Goal: Task Accomplishment & Management: Complete application form

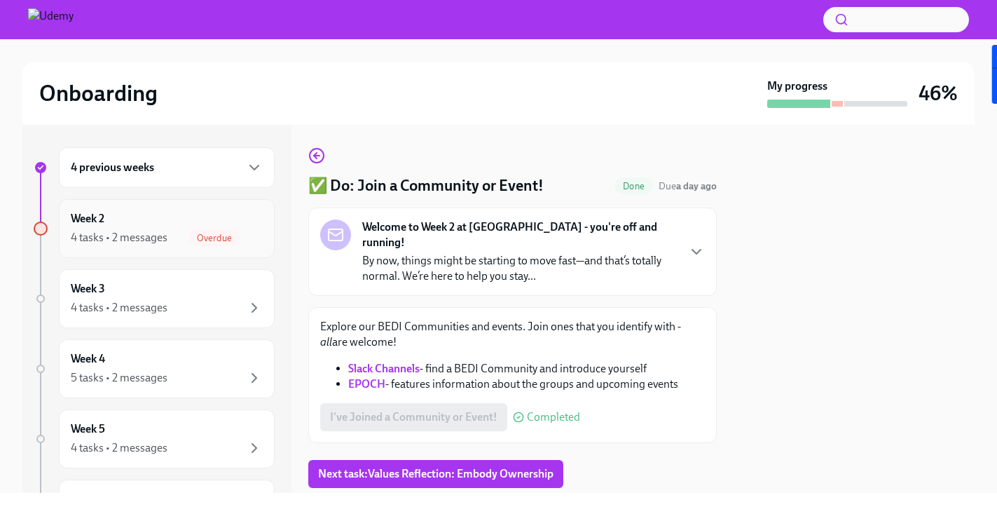
click at [212, 221] on div "Week 2 4 tasks • 2 messages Overdue" at bounding box center [167, 228] width 192 height 35
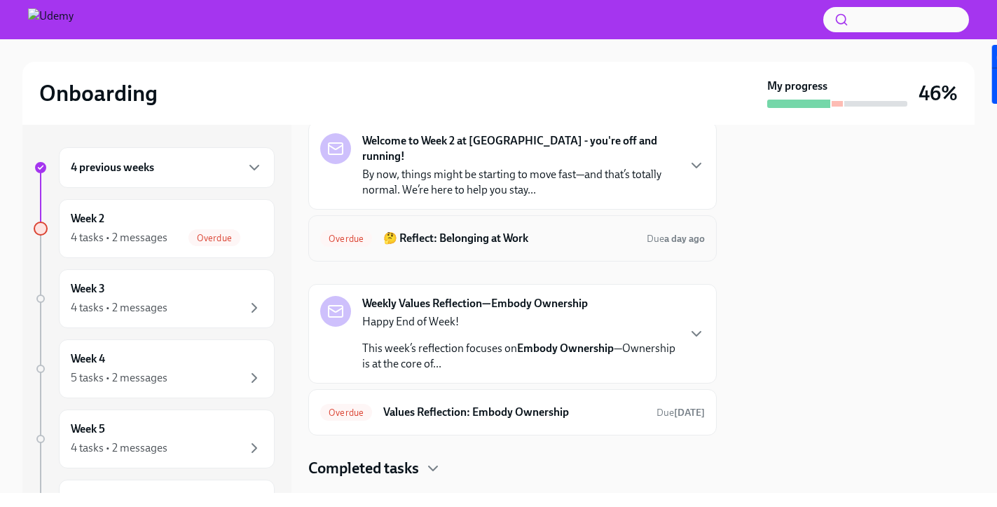
scroll to position [83, 0]
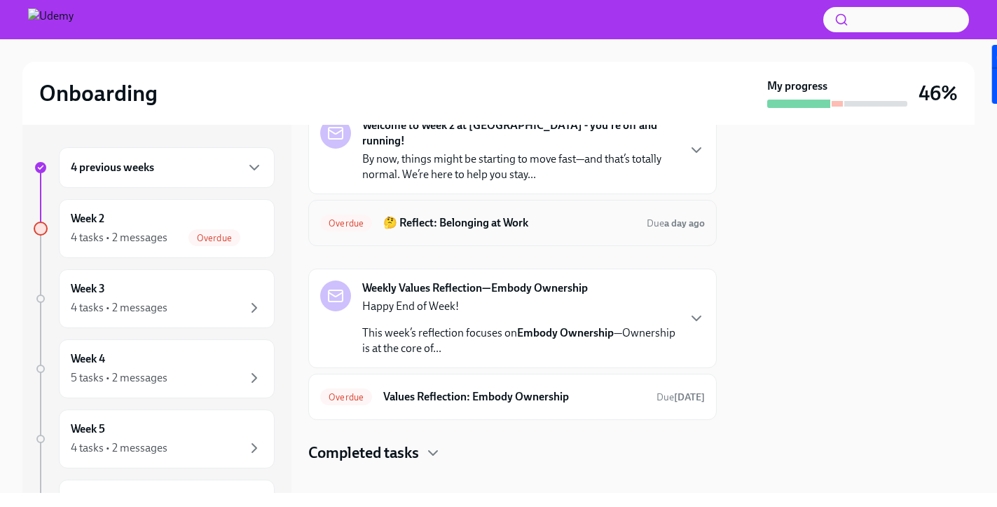
click at [482, 215] on h6 "🤔 Reflect: Belonging at Work" at bounding box center [509, 222] width 252 height 15
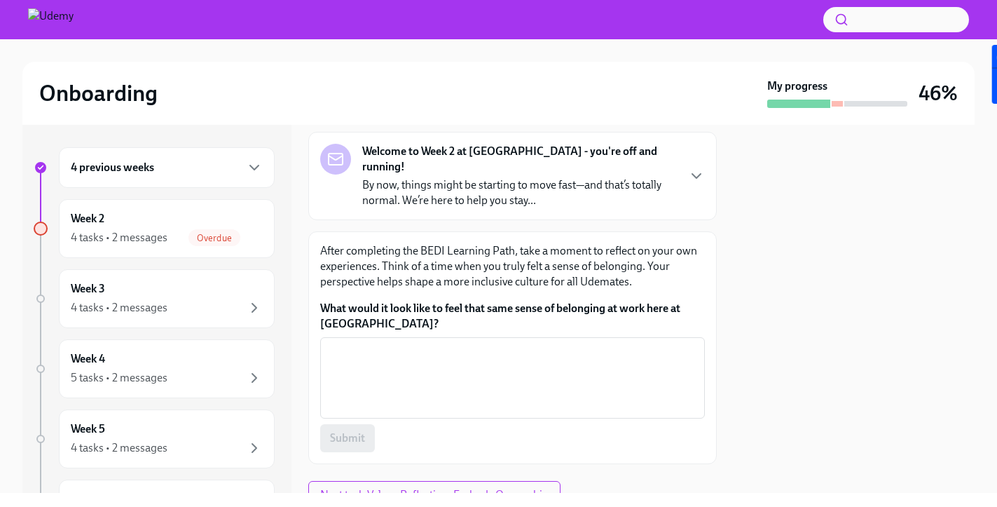
scroll to position [121, 0]
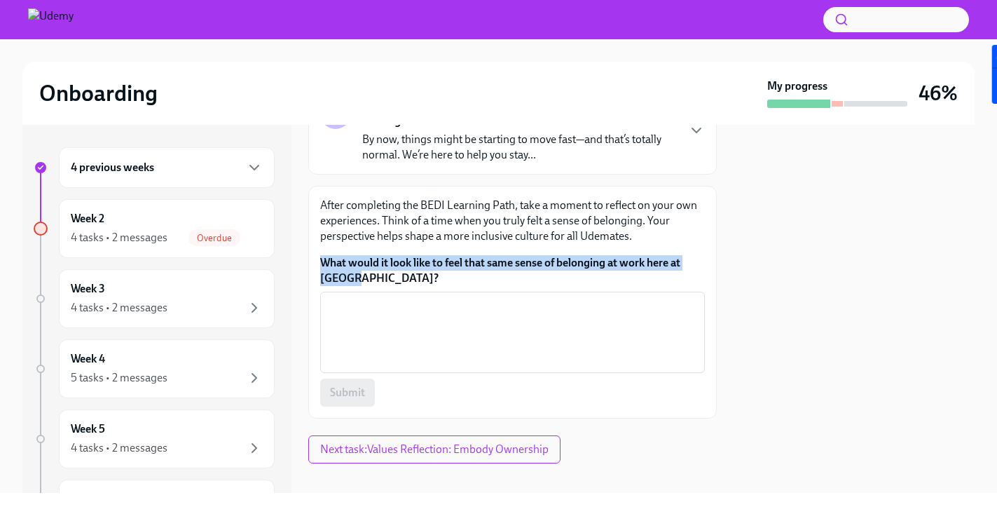
drag, startPoint x: 315, startPoint y: 244, endPoint x: 362, endPoint y: 265, distance: 51.4
click at [362, 265] on div "After completing the BEDI Learning Path, take a moment to reflect on your own e…" at bounding box center [512, 302] width 409 height 233
copy label "What would it look like to feel that same sense of belonging at work here at [G…"
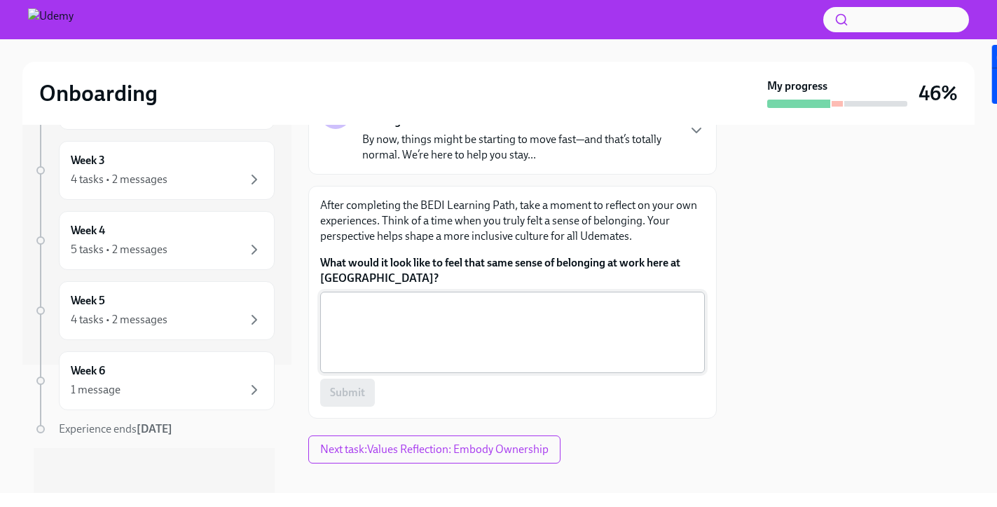
click at [473, 299] on textarea "What would it look like to feel that same sense of belonging at work here at [G…" at bounding box center [513, 332] width 368 height 67
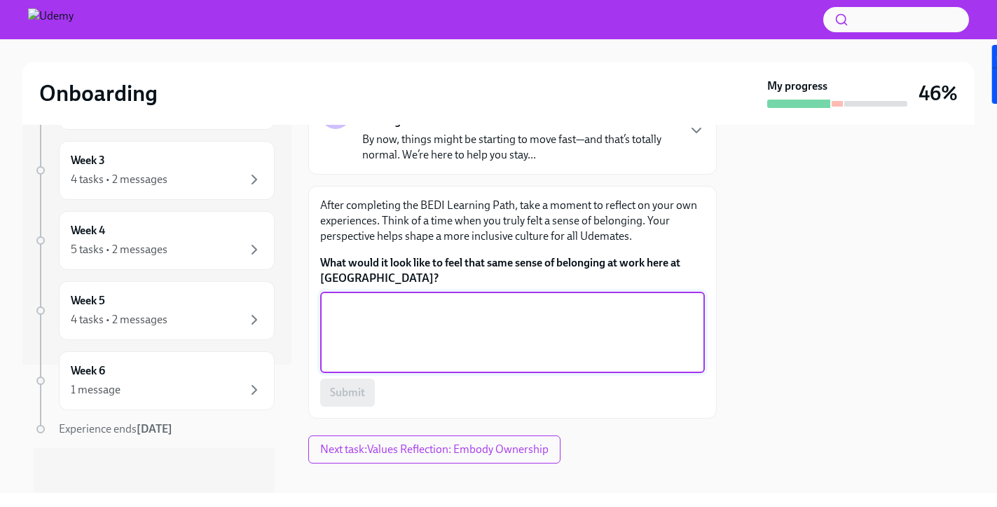
paste textarea "“At [GEOGRAPHIC_DATA], belonging isn’t just a buzzword—it’s the heartbeat of ou…"
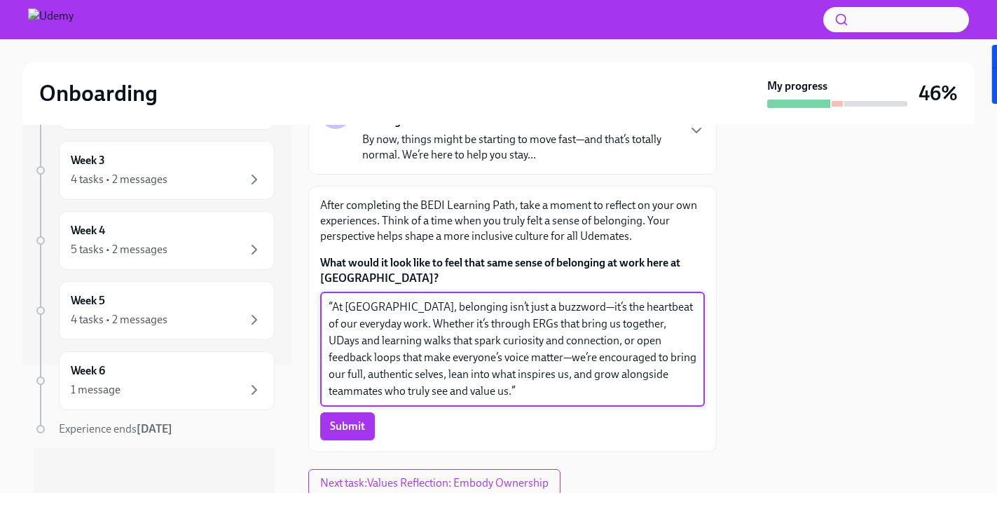
click at [334, 299] on textarea "“At [GEOGRAPHIC_DATA], belonging isn’t just a buzzword—it’s the heartbeat of ou…" at bounding box center [513, 349] width 368 height 101
drag, startPoint x: 381, startPoint y: 294, endPoint x: 324, endPoint y: 280, distance: 58.3
click at [324, 292] on div "At [GEOGRAPHIC_DATA], belonging isn’t just a buzzword—it’s the heartbeat of our…" at bounding box center [512, 349] width 385 height 115
drag, startPoint x: 581, startPoint y: 290, endPoint x: 665, endPoint y: 292, distance: 84.1
click at [665, 299] on textarea "Belonging isn’t just a buzzword—it’s the heartbeat of our everyday work. Whethe…" at bounding box center [513, 349] width 368 height 101
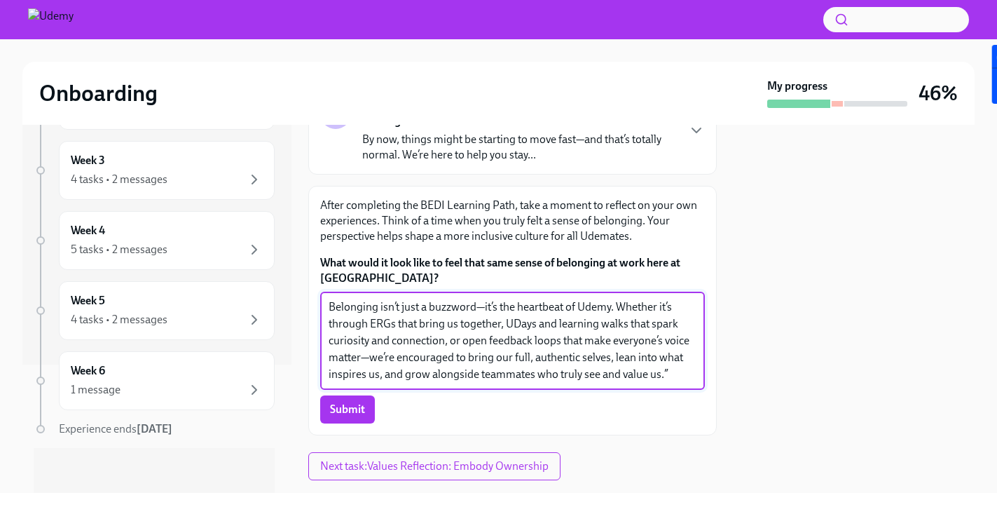
click at [383, 306] on textarea "Belonging isn’t just a buzzword—it’s the heartbeat of Udemy. Whether it’s throu…" at bounding box center [513, 341] width 368 height 84
click at [589, 334] on textarea "Belonging isn’t just a buzzword—it’s the heartbeat of Udemy. Whether it’s throu…" at bounding box center [513, 341] width 368 height 84
drag, startPoint x: 579, startPoint y: 309, endPoint x: 647, endPoint y: 310, distance: 68.0
click at [647, 310] on textarea "Belonging isn’t just a buzzword—it’s the heartbeat of Udemy. Whether it’s throu…" at bounding box center [513, 341] width 368 height 84
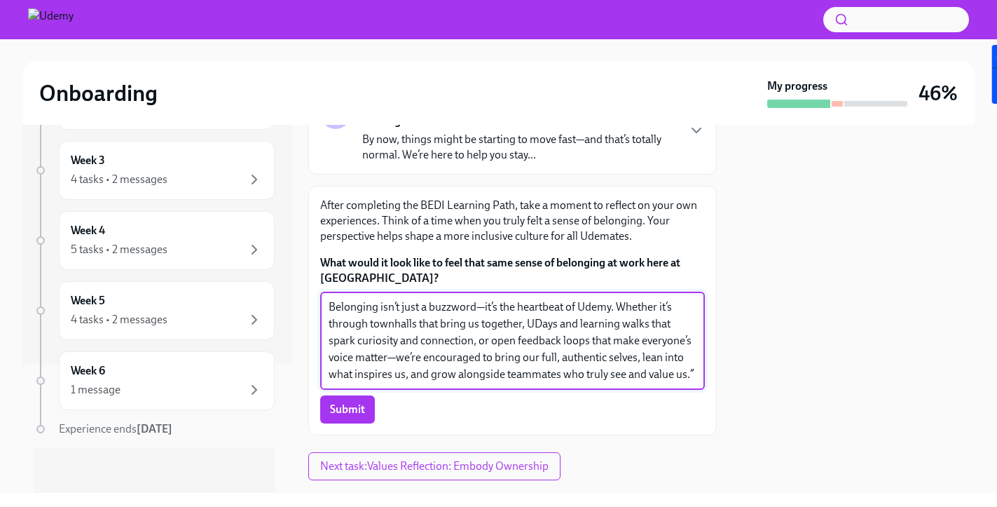
click at [528, 307] on textarea "Belonging isn’t just a buzzword—it’s the heartbeat of Udemy. Whether it’s throu…" at bounding box center [513, 341] width 368 height 84
drag, startPoint x: 573, startPoint y: 306, endPoint x: 660, endPoint y: 306, distance: 86.9
click at [660, 306] on textarea "Belonging isn’t just a buzzword—it’s the heartbeat of Udemy. Whether it’s throu…" at bounding box center [513, 341] width 368 height 84
click at [664, 360] on textarea "Belonging isn’t just a buzzword—it’s the heartbeat of Udemy. Whether it’s throu…" at bounding box center [513, 341] width 368 height 84
click at [535, 309] on textarea "Belonging isn’t just a buzzword—it’s the heartbeat of Udemy. Whether it’s throu…" at bounding box center [513, 341] width 368 height 84
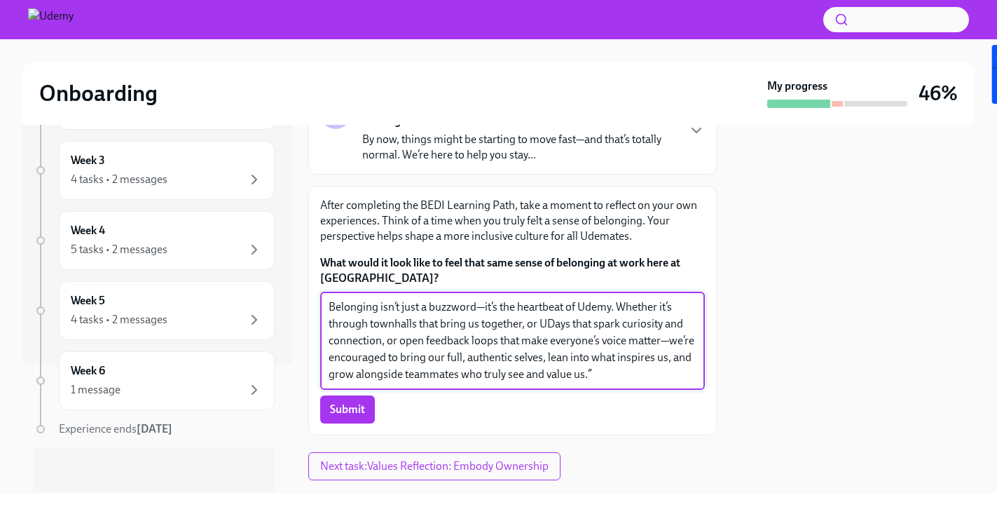
click at [535, 309] on textarea "Belonging isn’t just a buzzword—it’s the heartbeat of Udemy. Whether it’s throu…" at bounding box center [513, 341] width 368 height 84
click at [669, 323] on textarea "Belonging isn’t just a buzzword—it’s the heartbeat of Udemy. Whether it’s throu…" at bounding box center [513, 341] width 368 height 84
click at [615, 352] on textarea "Belonging isn’t just a buzzword—it’s the heartbeat of Udemy. Whether it’s throu…" at bounding box center [513, 341] width 368 height 84
drag, startPoint x: 461, startPoint y: 360, endPoint x: 632, endPoint y: 360, distance: 171.0
click at [632, 360] on textarea "Belonging isn’t just a buzzword—it’s the heartbeat of Udemy. Whether it’s throu…" at bounding box center [513, 341] width 368 height 84
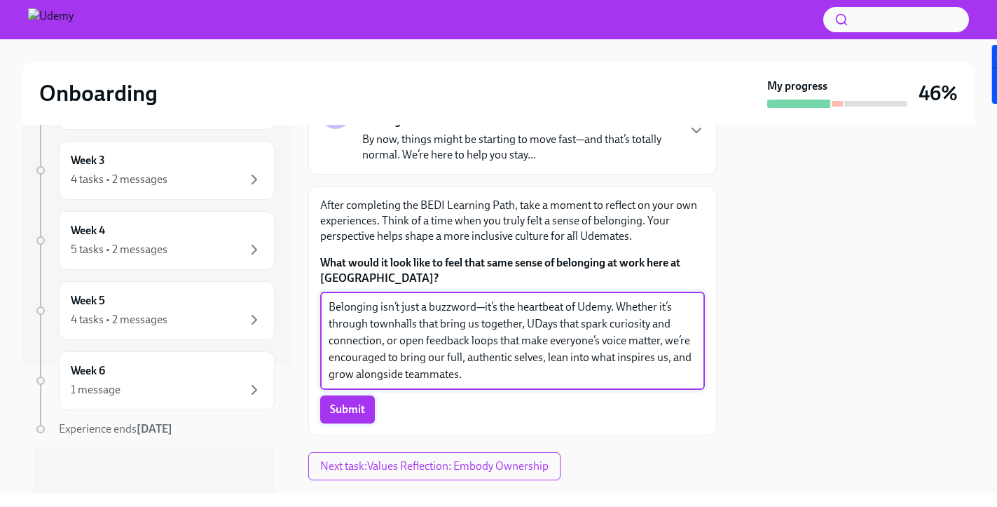
type textarea "Belonging isn’t just a buzzword—it’s the heartbeat of Udemy. Whether it’s throu…"
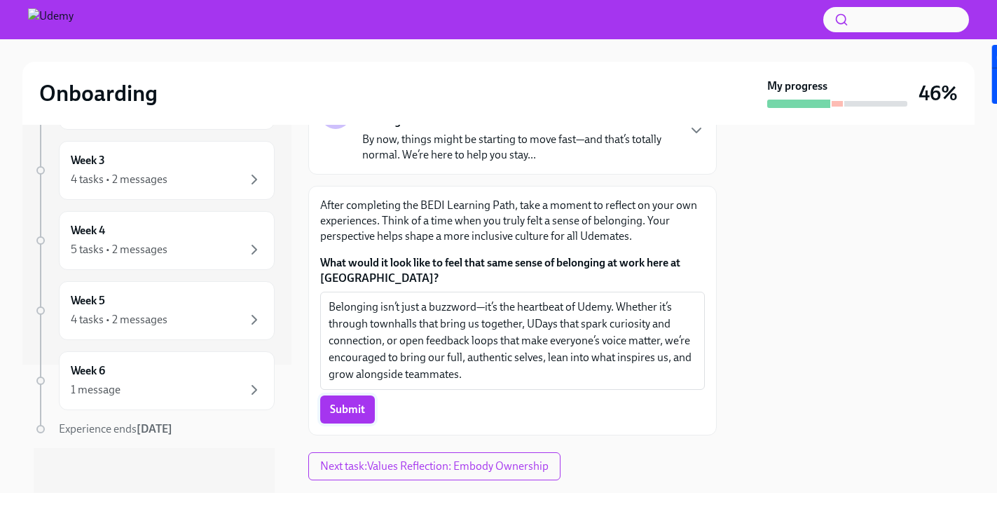
click at [355, 402] on span "Submit" at bounding box center [347, 409] width 35 height 14
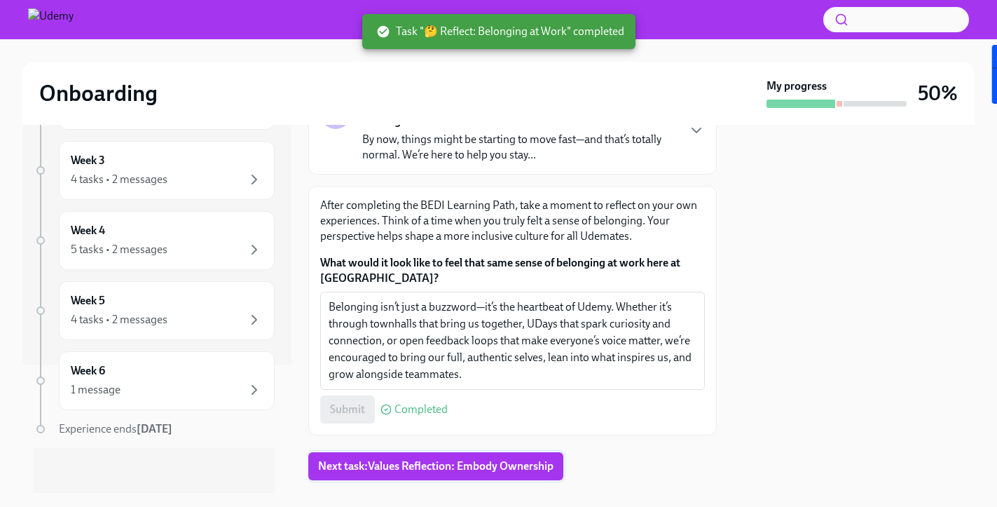
click at [486, 459] on span "Next task : Values Reflection: Embody Ownership" at bounding box center [435, 466] width 235 height 14
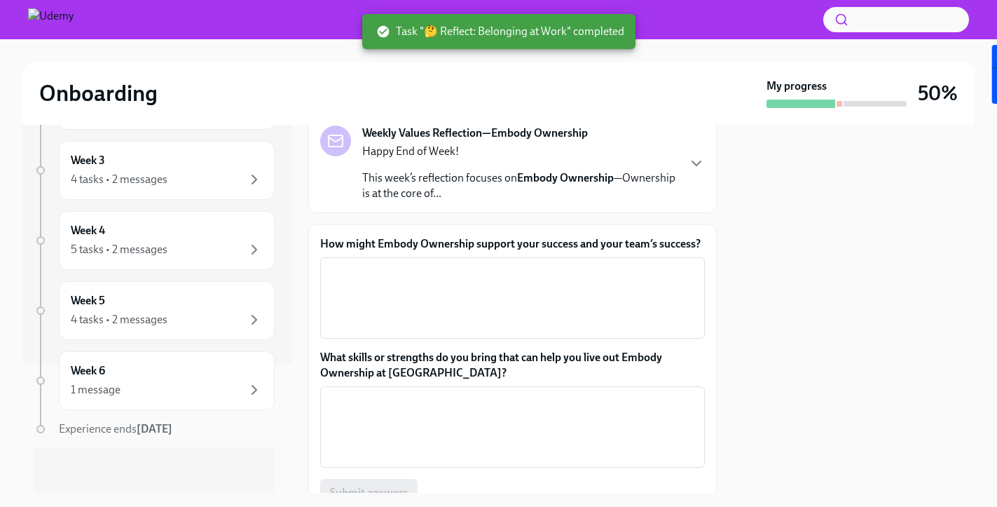
scroll to position [95, 0]
click at [458, 245] on label "How might Embody Ownership support your success and your team’s success?" at bounding box center [512, 242] width 385 height 15
click at [458, 263] on textarea "How might Embody Ownership support your success and your team’s success?" at bounding box center [513, 296] width 368 height 67
click at [458, 245] on label "How might Embody Ownership support your success and your team’s success?" at bounding box center [512, 242] width 385 height 15
click at [458, 263] on textarea "How might Embody Ownership support your success and your team’s success?" at bounding box center [513, 296] width 368 height 67
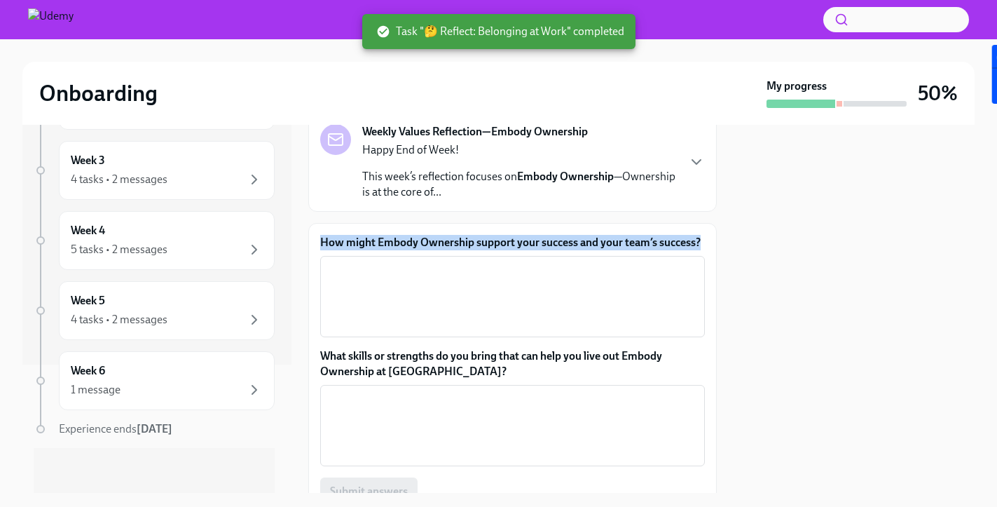
click at [458, 245] on label "How might Embody Ownership support your success and your team’s success?" at bounding box center [512, 242] width 385 height 15
click at [458, 263] on textarea "How might Embody Ownership support your success and your team’s success?" at bounding box center [513, 296] width 368 height 67
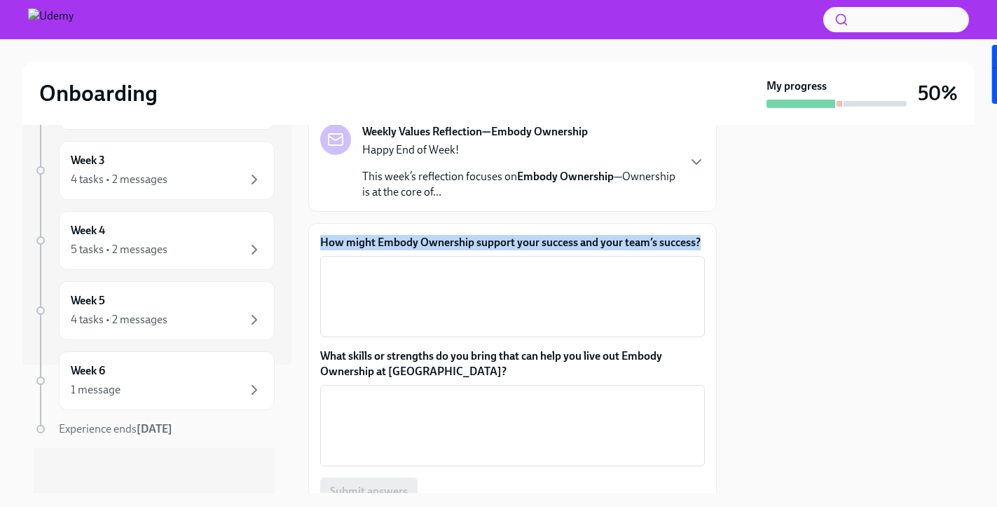
copy label "How might Embody Ownership support your success and your team’s success?"
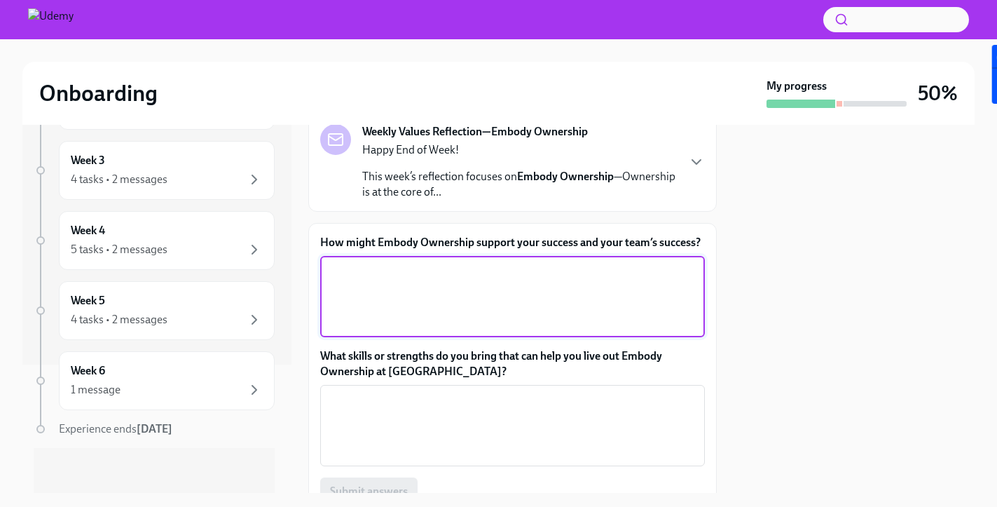
click at [403, 295] on textarea "How might Embody Ownership support your success and your team’s success?" at bounding box center [513, 296] width 368 height 67
paste textarea "or me, Embody Ownership means I’m not just closing deals—I’m owning my pipeline…"
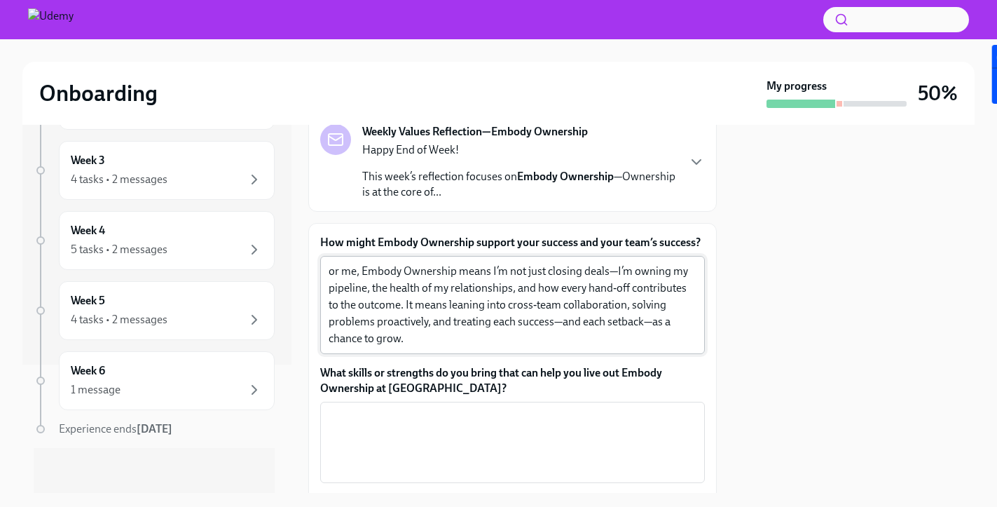
click at [327, 272] on div "or me, Embody Ownership means I’m not just closing deals—I’m owning my pipeline…" at bounding box center [512, 305] width 385 height 98
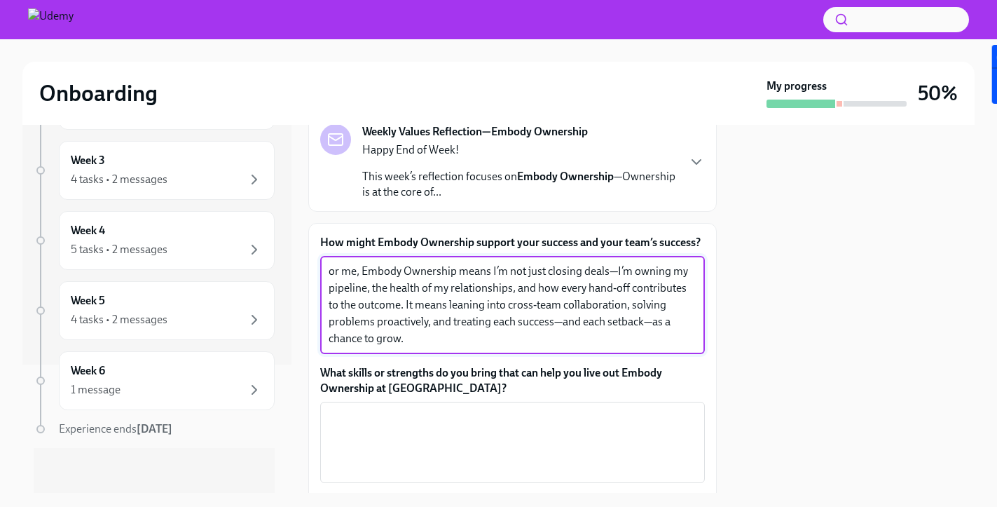
click at [329, 274] on textarea "or me, Embody Ownership means I’m not just closing deals—I’m owning my pipeline…" at bounding box center [513, 305] width 368 height 84
click at [552, 307] on textarea "For me, Embody Ownership means I’m not just closing deals—I’m owning my pipelin…" at bounding box center [513, 305] width 368 height 84
click at [617, 272] on textarea "For me, Embody Ownership means I’m not just closing deals—I’m owning my pipelin…" at bounding box center [513, 305] width 368 height 84
click at [622, 296] on textarea "For me, Embody Ownership means I’m not just closing deals - I’m owning my pipel…" at bounding box center [513, 305] width 368 height 84
click at [397, 306] on textarea "For me, Embody Ownership means I’m not just closing deals - I’m owning my pipel…" at bounding box center [513, 305] width 368 height 84
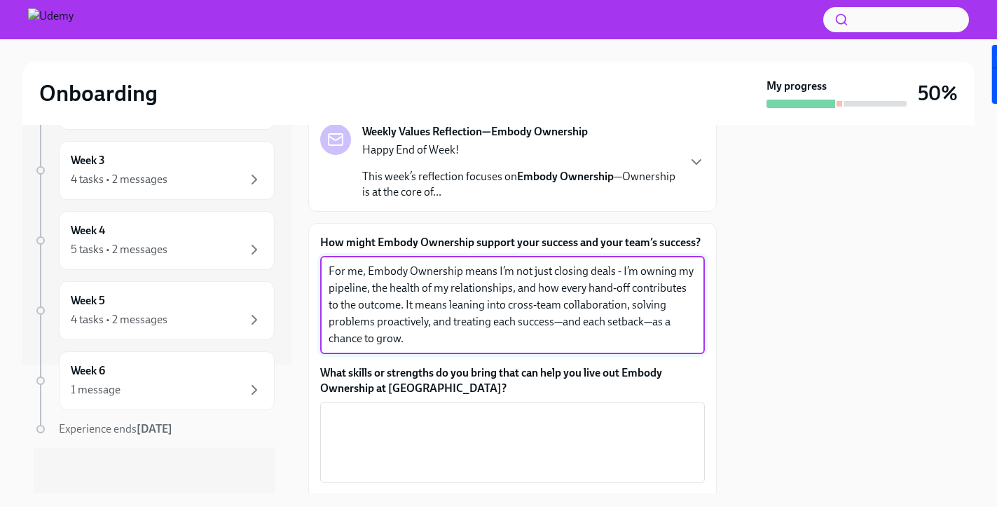
click at [397, 306] on textarea "For me, Embody Ownership means I’m not just closing deals - I’m owning my pipel…" at bounding box center [513, 305] width 368 height 84
click at [615, 292] on textarea "For me, Embody Ownership means I’m not just closing deals - I’m owning my pipel…" at bounding box center [513, 305] width 368 height 84
click at [632, 291] on textarea "For me, Embody Ownership means I’m not just closing deals - I’m owning my pipel…" at bounding box center [513, 305] width 368 height 84
drag, startPoint x: 587, startPoint y: 289, endPoint x: 642, endPoint y: 289, distance: 55.4
click at [642, 289] on textarea "For me, Embody Ownership means I’m not just closing deals - I’m owning my pipel…" at bounding box center [513, 305] width 368 height 84
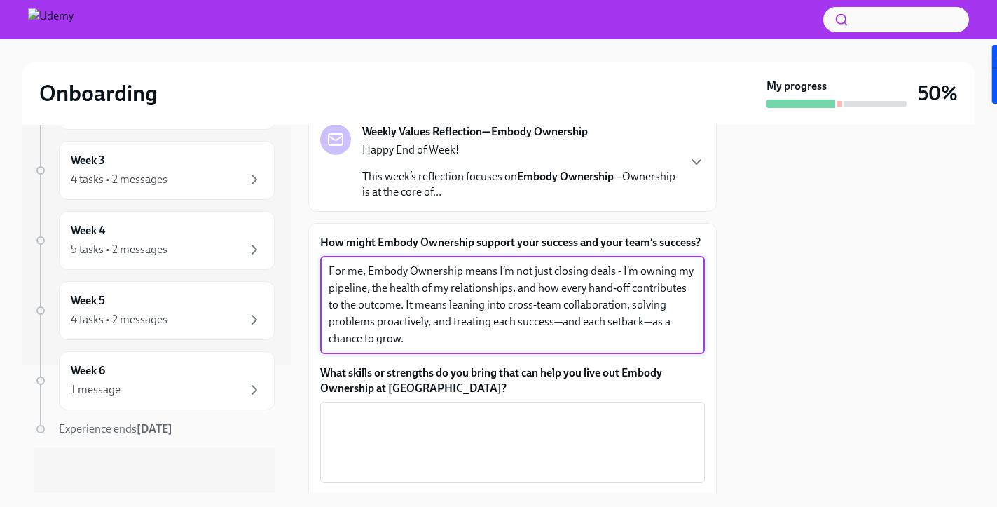
click at [642, 289] on textarea "For me, Embody Ownership means I’m not just closing deals - I’m owning my pipel…" at bounding box center [513, 305] width 368 height 84
drag, startPoint x: 631, startPoint y: 288, endPoint x: 591, endPoint y: 289, distance: 40.0
click at [591, 289] on textarea "For me, Embody Ownership means I’m not just closing deals - I’m owning my pipel…" at bounding box center [513, 305] width 368 height 84
click at [526, 315] on textarea "For me, Embody Ownership means I’m not just closing deals - I’m owning my pipel…" at bounding box center [513, 305] width 368 height 84
click at [359, 301] on textarea "For me, Embody Ownership means I’m not just closing deals - I’m owning my pipel…" at bounding box center [513, 305] width 368 height 84
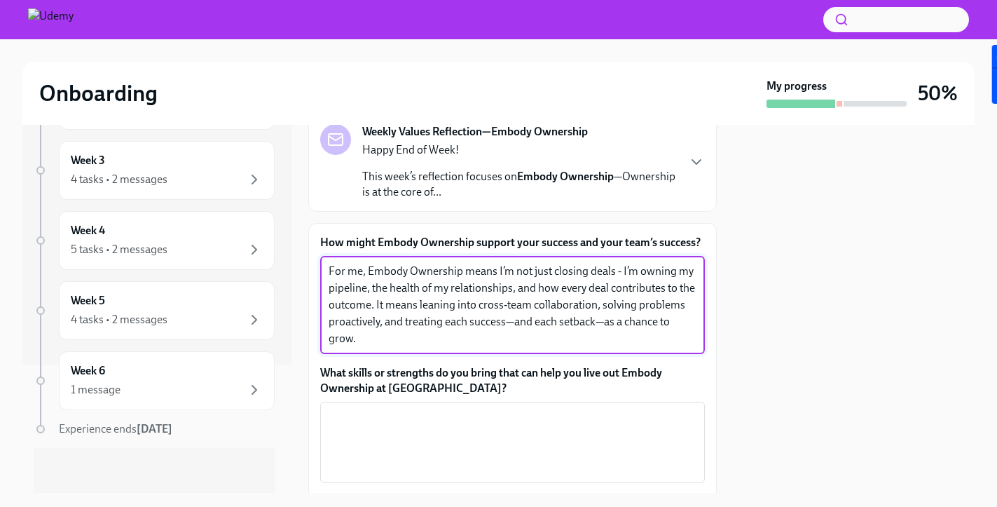
click at [359, 301] on textarea "For me, Embody Ownership means I’m not just closing deals - I’m owning my pipel…" at bounding box center [513, 305] width 368 height 84
click at [595, 290] on textarea "For me, Embody Ownership means I’m not just closing deals - I’m owning my pipel…" at bounding box center [513, 305] width 368 height 84
click at [373, 290] on textarea "For me, Embody Ownership means I’m not just closing deals - I’m owning my pipel…" at bounding box center [513, 305] width 368 height 84
click at [561, 282] on textarea "For me, Embody Ownership means I’m not just closing deals - I’m owning my pipel…" at bounding box center [513, 305] width 368 height 84
click at [359, 310] on textarea "For me, Embody Ownership means I’m not just closing deals - I’m owning my pipel…" at bounding box center [513, 305] width 368 height 84
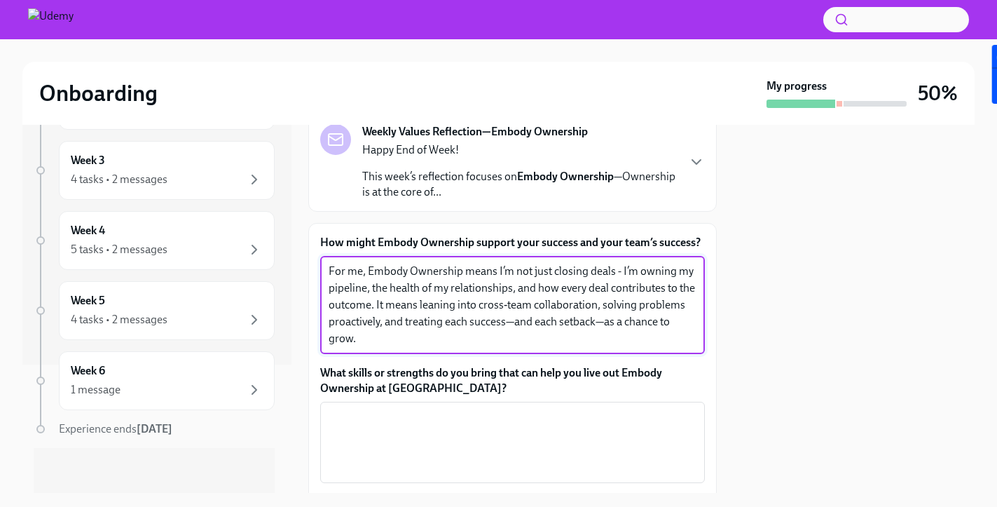
click at [359, 310] on textarea "For me, Embody Ownership means I’m not just closing deals - I’m owning my pipel…" at bounding box center [513, 305] width 368 height 84
click at [445, 333] on textarea "For me, Embody Ownership means I’m not just closing deals - I’m owning my pipel…" at bounding box center [513, 305] width 368 height 84
click at [559, 319] on textarea "For me, Embody Ownership means I’m not just closing deals - I’m owning my pipel…" at bounding box center [513, 305] width 368 height 84
drag, startPoint x: 598, startPoint y: 322, endPoint x: 576, endPoint y: 328, distance: 23.3
click at [576, 328] on textarea "For me, Embody Ownership means I’m not just closing deals - I’m owning my pipel…" at bounding box center [513, 305] width 368 height 84
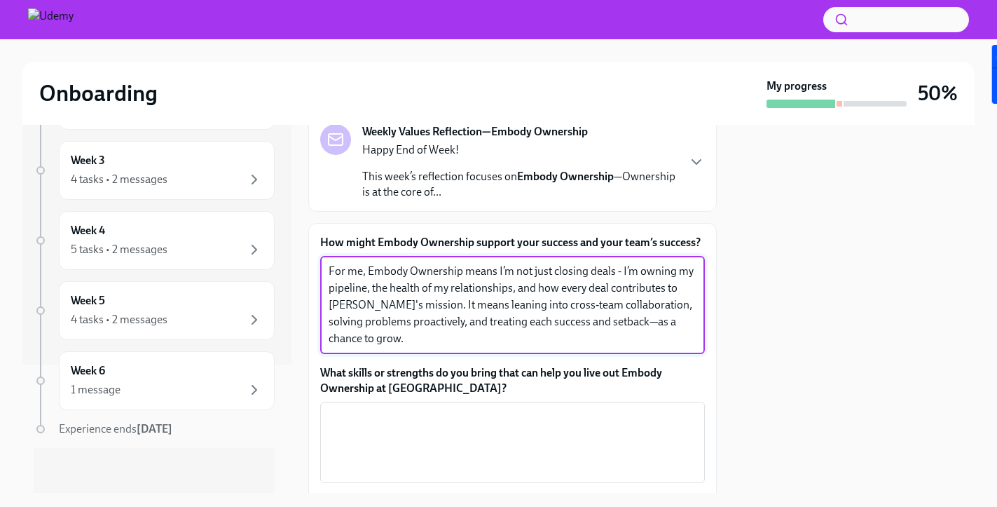
click at [523, 329] on textarea "For me, Embody Ownership means I’m not just closing deals - I’m owning my pipel…" at bounding box center [513, 305] width 368 height 84
click at [459, 338] on textarea "For me, Embody Ownership means I’m not just closing deals - I’m owning my pipel…" at bounding box center [513, 305] width 368 height 84
click at [621, 326] on textarea "For me, Embody Ownership means I’m not just closing deals - I’m owning my pipel…" at bounding box center [513, 305] width 368 height 84
click at [476, 337] on textarea "For me, Embody Ownership means I’m not just closing deals - I’m owning my pipel…" at bounding box center [513, 305] width 368 height 84
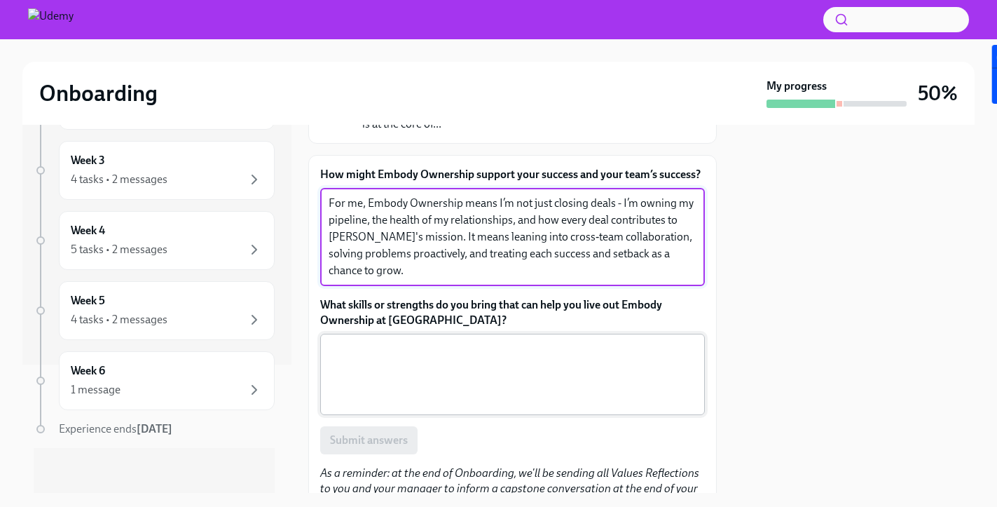
scroll to position [164, 0]
type textarea "For me, Embody Ownership means I’m not just closing deals - I’m owning my pipel…"
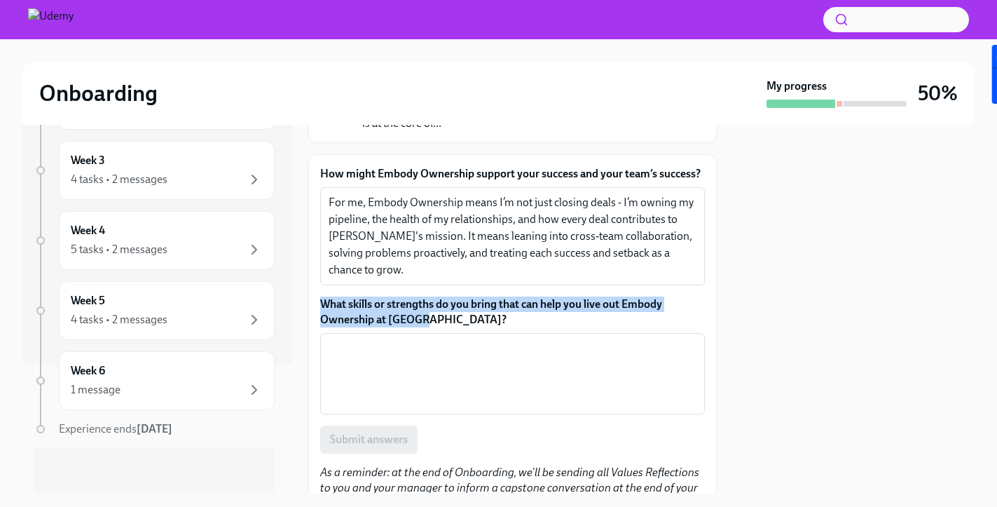
drag, startPoint x: 448, startPoint y: 325, endPoint x: 309, endPoint y: 305, distance: 140.9
click at [309, 305] on div "How might Embody Ownership support your success and your team’s success? For me…" at bounding box center [512, 338] width 409 height 369
copy label "What skills or strengths do you bring that can help you live out Embody Ownersh…"
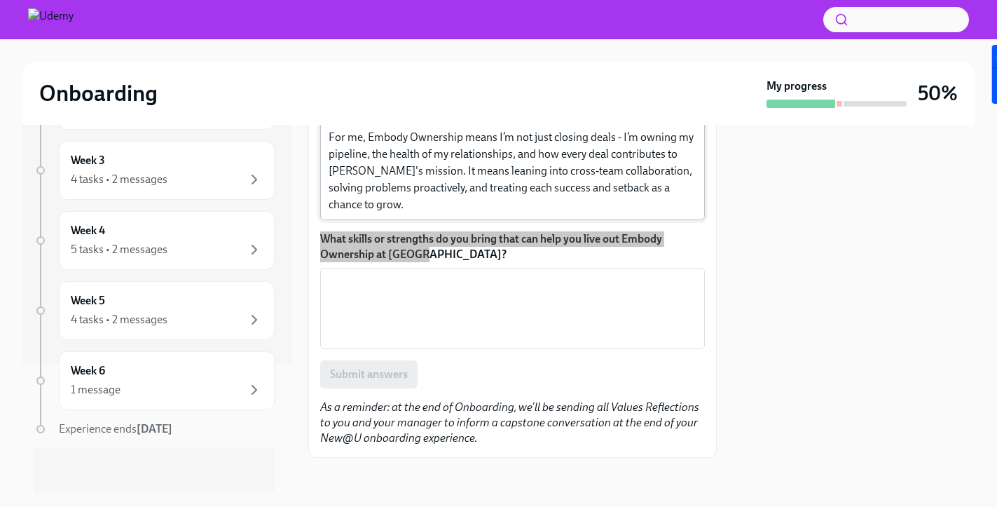
scroll to position [239, 0]
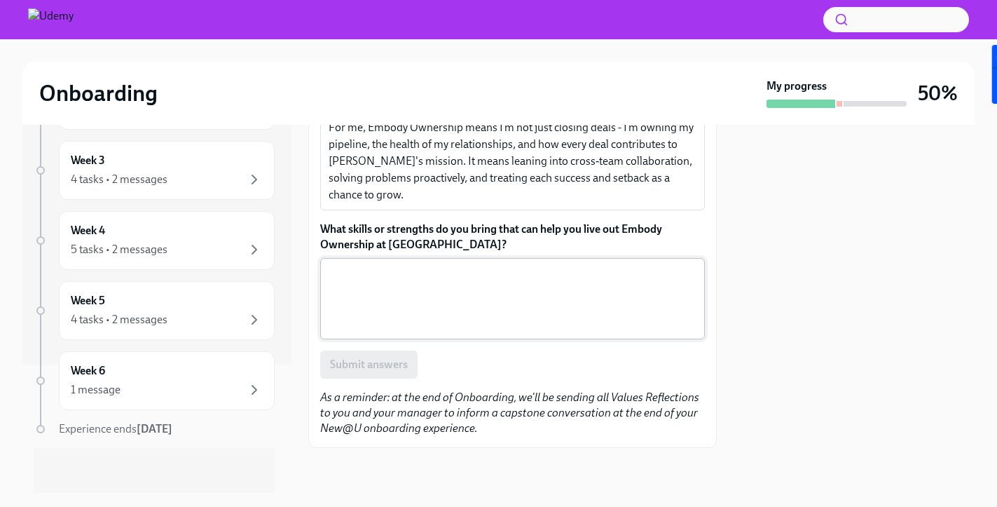
click at [355, 298] on textarea "What skills or strengths do you bring that can help you live out Embody Ownersh…" at bounding box center [513, 298] width 368 height 67
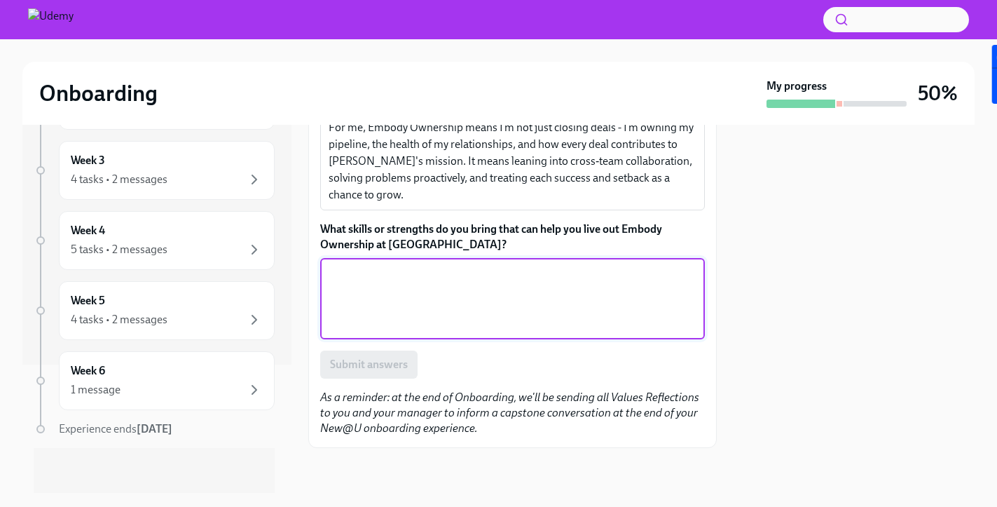
paste textarea "“I’m someone who thrives when in control of my success—owning my pipeline, sett…"
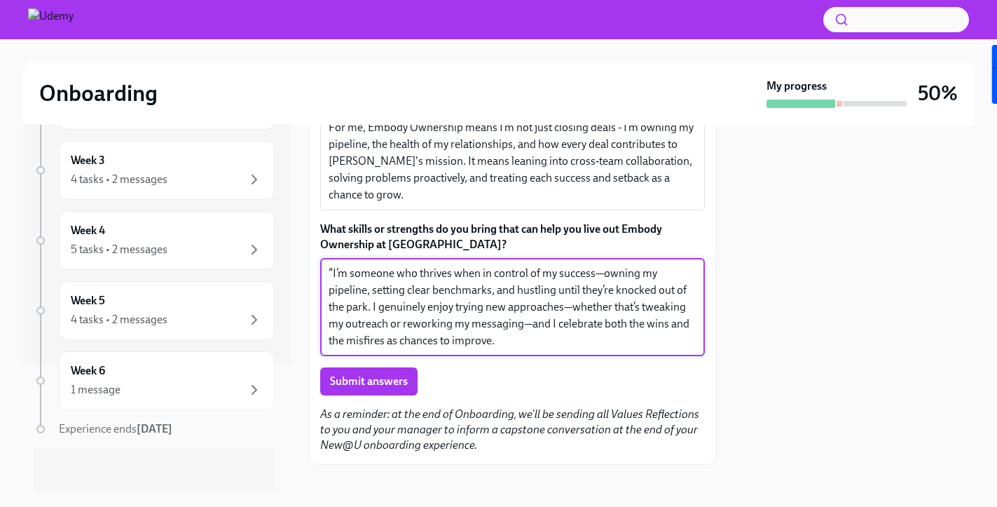
click at [332, 274] on textarea "“I’m someone who thrives when in control of my success—owning my pipeline, sett…" at bounding box center [513, 307] width 368 height 84
click at [484, 273] on textarea "I’m someone who thrives when in control of my success—owning my pipeline, setti…" at bounding box center [513, 307] width 368 height 84
click at [591, 324] on textarea "I’m someone who thrives when I'm in control of my success—owning my pipeline, s…" at bounding box center [513, 307] width 368 height 84
click at [567, 276] on textarea "I’m someone who thrives when I'm in control of my success—owning my pipeline, s…" at bounding box center [513, 307] width 368 height 84
click at [614, 312] on textarea "I’m someone who thrives when I'm in control of my own success—owning my pipelin…" at bounding box center [513, 307] width 368 height 84
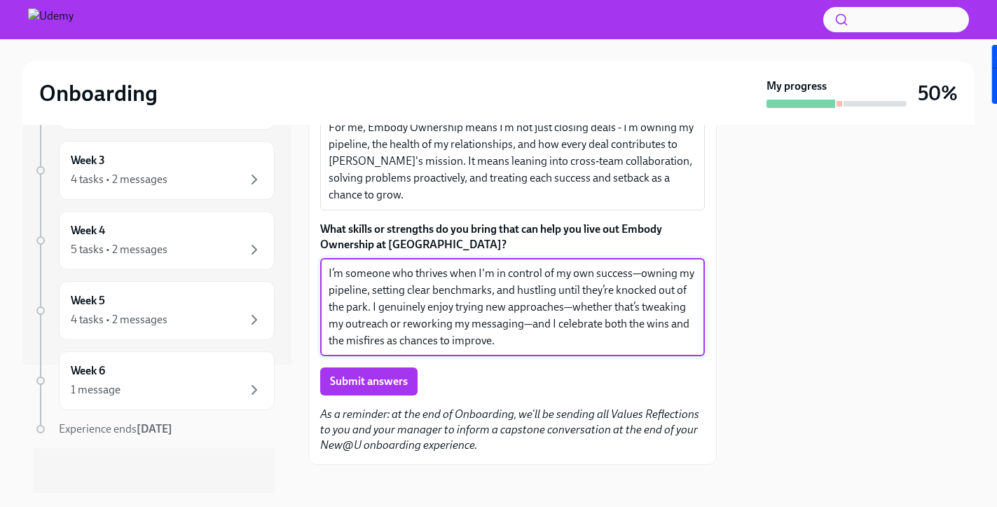
click at [640, 277] on textarea "I’m someone who thrives when I'm in control of my own success—owning my pipelin…" at bounding box center [513, 307] width 368 height 84
click at [598, 298] on textarea "I’m someone who thrives when I'm in control of my own success - owning my pipel…" at bounding box center [513, 307] width 368 height 84
click at [563, 290] on textarea "I’m someone who thrives when I'm in control of my own success - owning my pipel…" at bounding box center [513, 307] width 368 height 84
drag, startPoint x: 613, startPoint y: 290, endPoint x: 368, endPoint y: 306, distance: 245.8
click at [368, 306] on textarea "I’m someone who thrives when I'm in control of my own success - owning my pipel…" at bounding box center [513, 307] width 368 height 84
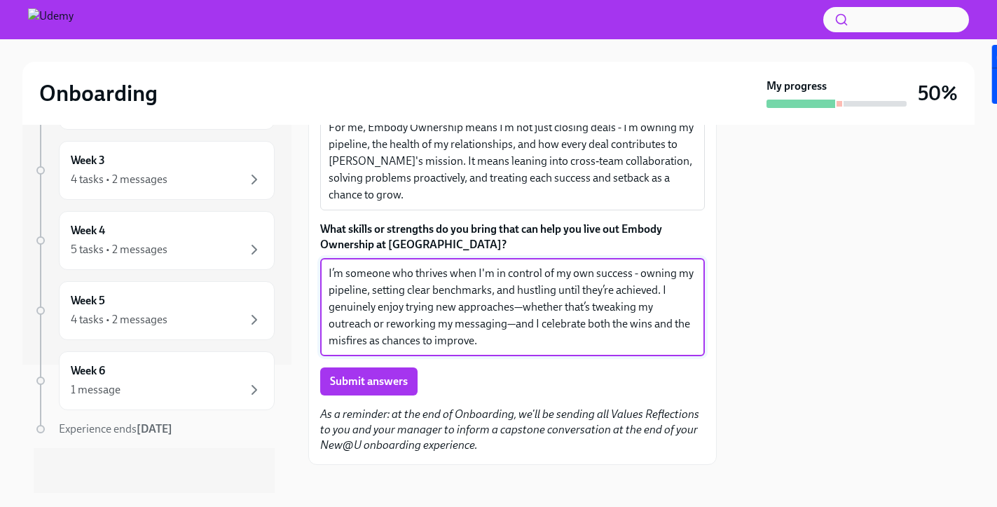
click at [380, 310] on textarea "I’m someone who thrives when I'm in control of my own success - owning my pipel…" at bounding box center [513, 307] width 368 height 84
click at [522, 306] on textarea "I’m someone who thrives when I'm in control of my own success - owning my pipel…" at bounding box center [513, 307] width 368 height 84
click at [465, 322] on textarea "I’m someone who thrives when I'm in control of my own success - owning my pipel…" at bounding box center [513, 307] width 368 height 84
click at [511, 343] on textarea "I’m someone who thrives when I'm in control of my own success - owning my pipel…" at bounding box center [513, 307] width 368 height 84
click at [661, 324] on textarea "I’m someone who thrives when I'm in control of my own success - owning my pipel…" at bounding box center [513, 307] width 368 height 84
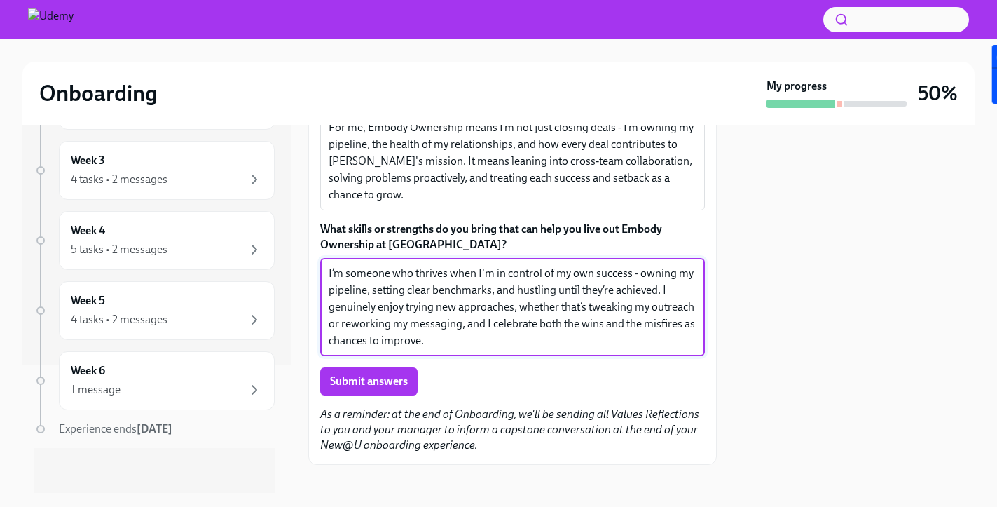
click at [661, 324] on textarea "I’m someone who thrives when I'm in control of my own success - owning my pipel…" at bounding box center [513, 307] width 368 height 84
type textarea "I’m someone who thrives when I'm in control of my own success - owning my pipel…"
click at [573, 352] on div "I’m someone who thrives when I'm in control of my own success - owning my pipel…" at bounding box center [512, 307] width 385 height 98
click at [456, 340] on textarea "I’m someone who thrives when I'm in control of my own success - owning my pipel…" at bounding box center [513, 307] width 368 height 84
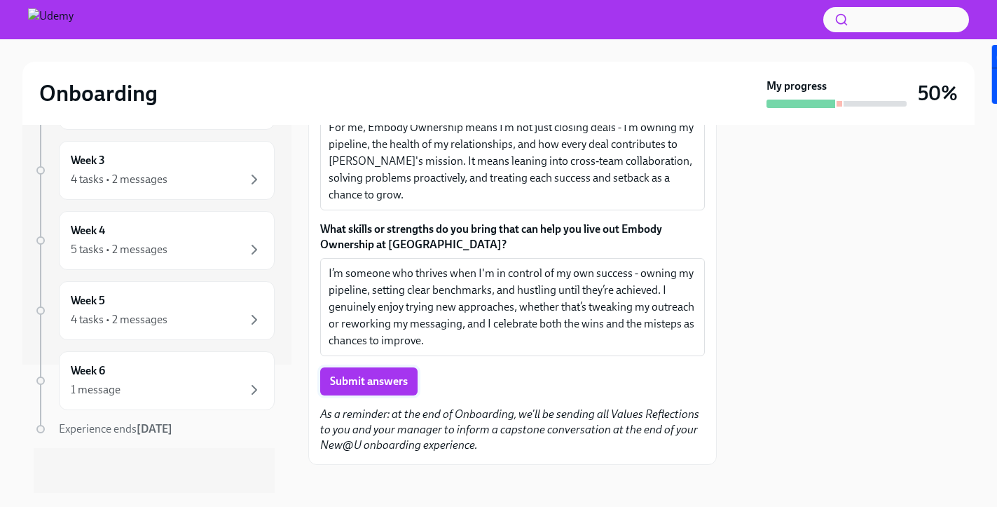
click at [386, 383] on span "Submit answers" at bounding box center [369, 381] width 78 height 14
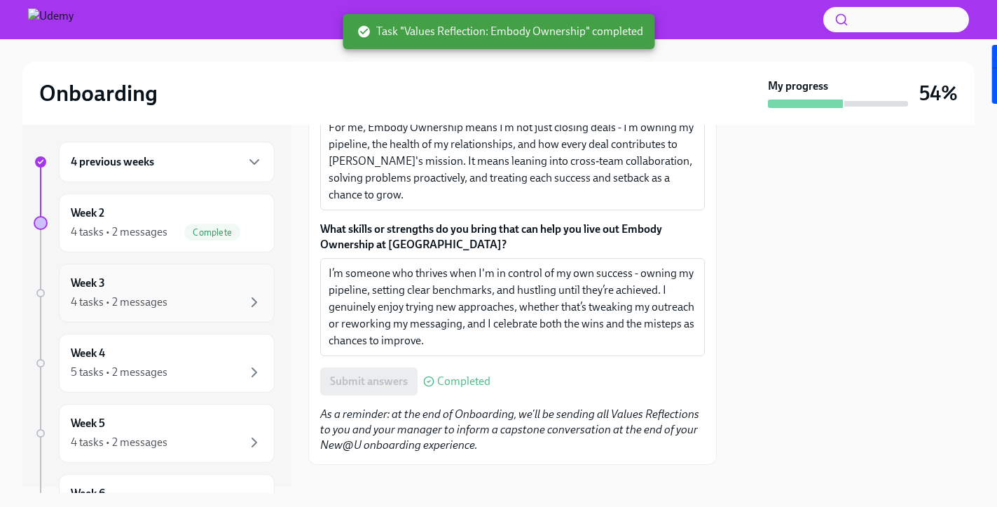
scroll to position [0, 0]
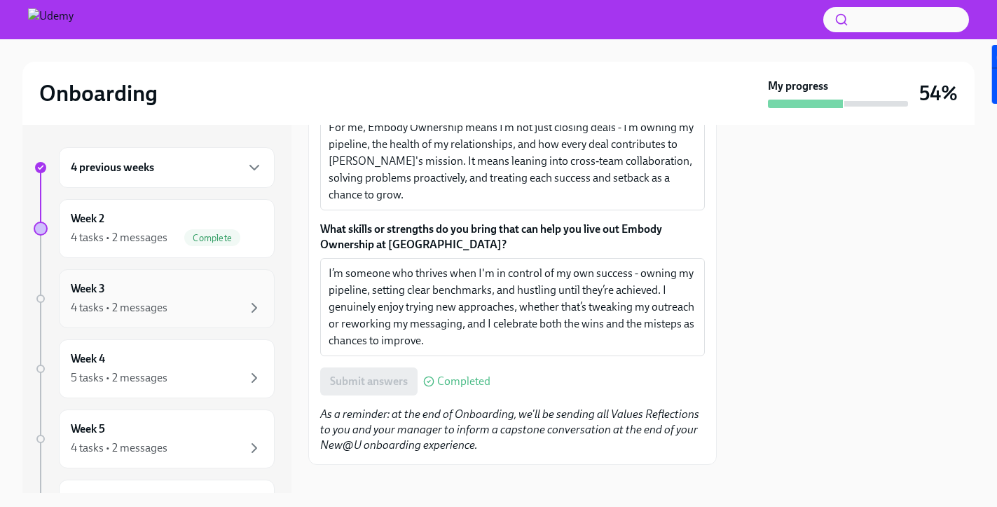
click at [130, 293] on div "Week 3 4 tasks • 2 messages" at bounding box center [167, 298] width 192 height 35
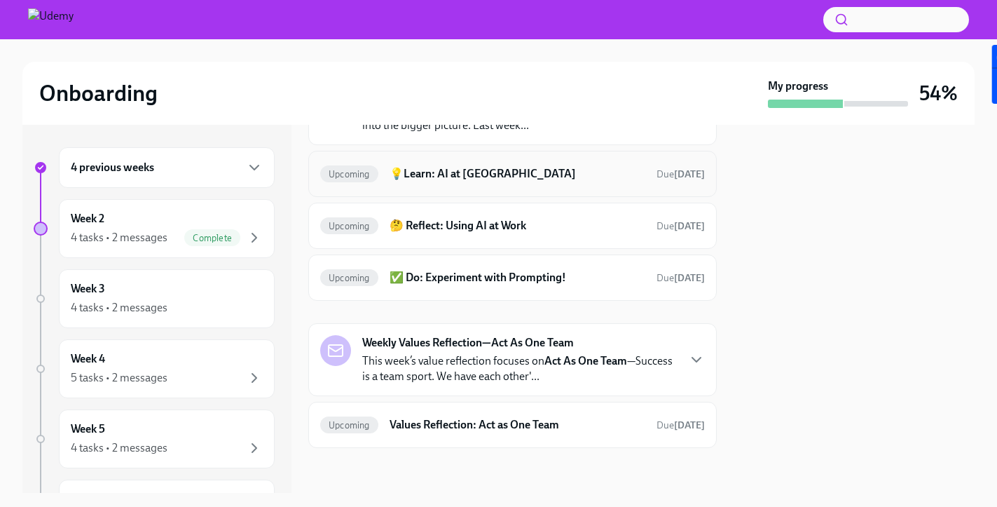
scroll to position [114, 0]
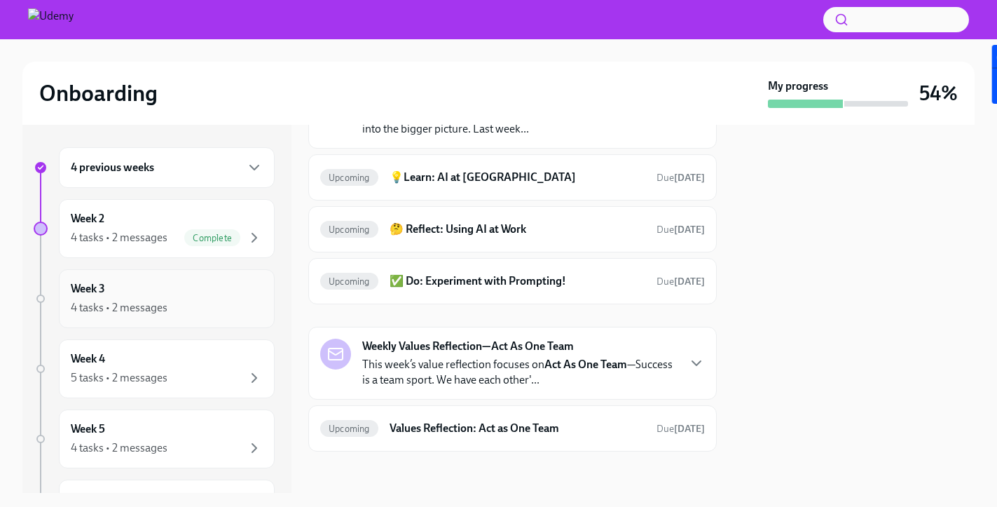
click at [123, 314] on div "4 tasks • 2 messages" at bounding box center [119, 307] width 97 height 15
